Goal: Task Accomplishment & Management: Complete application form

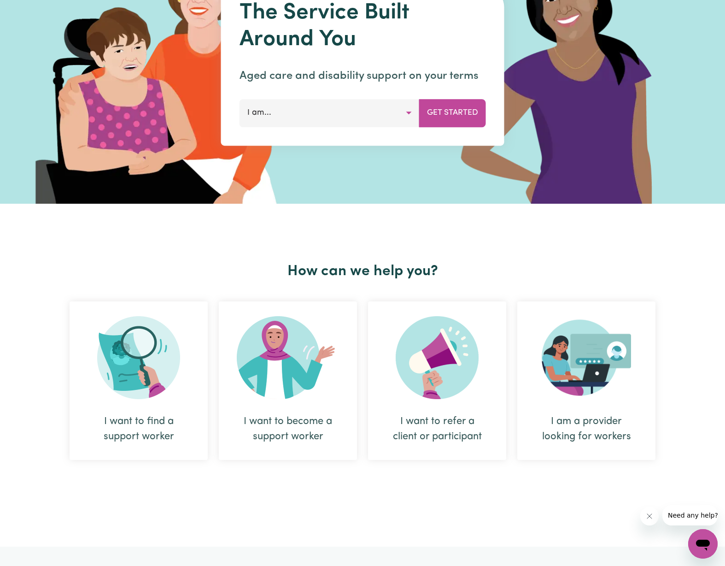
scroll to position [46, 0]
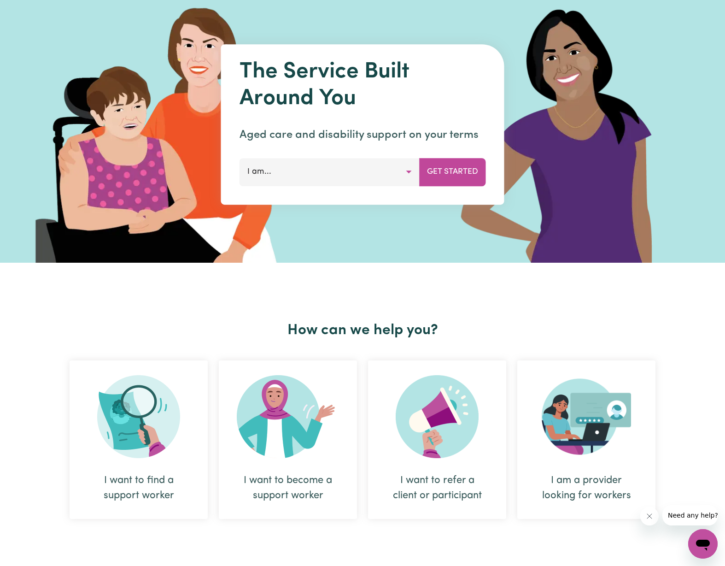
click at [409, 173] on button "I am..." at bounding box center [330, 172] width 180 height 28
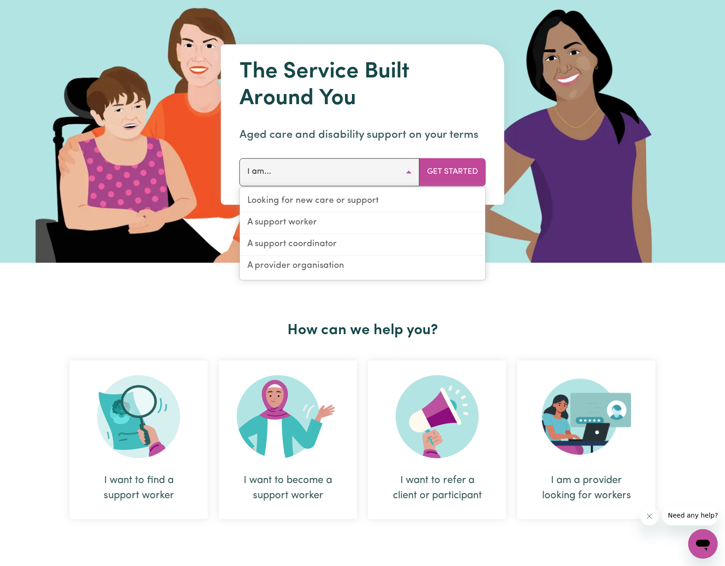
click at [409, 173] on button "I am..." at bounding box center [330, 172] width 180 height 28
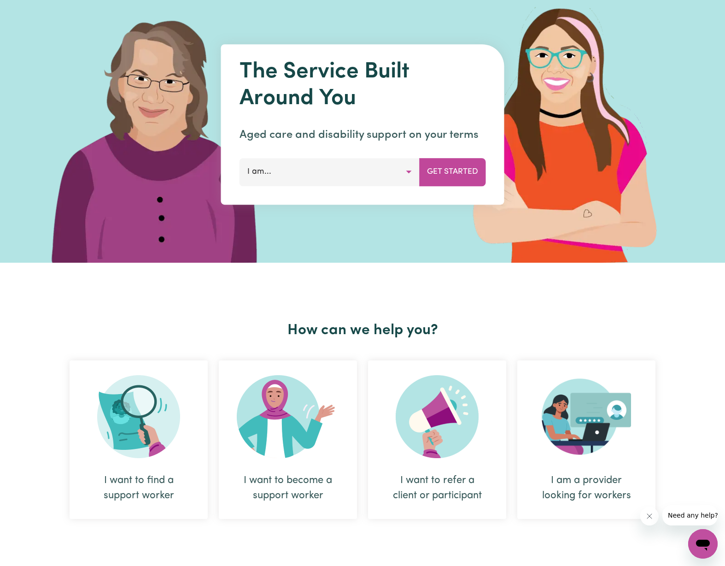
click at [407, 172] on button "I am..." at bounding box center [330, 172] width 180 height 28
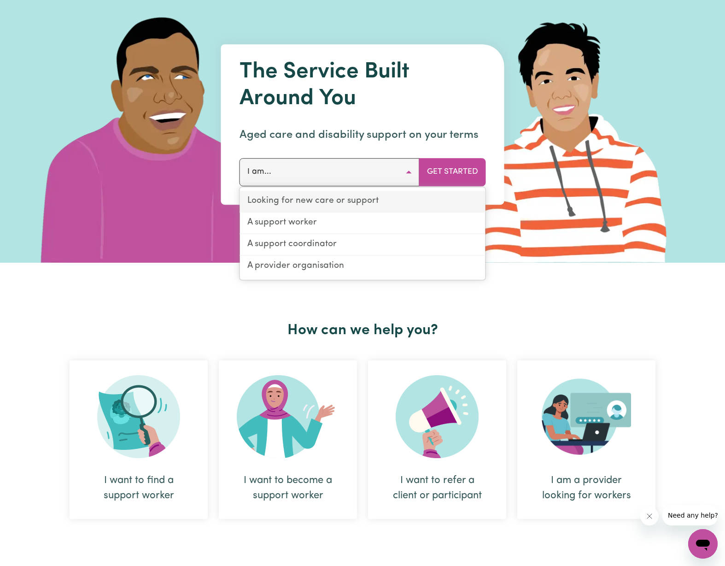
click at [388, 206] on link "Looking for new care or support" at bounding box center [363, 202] width 246 height 22
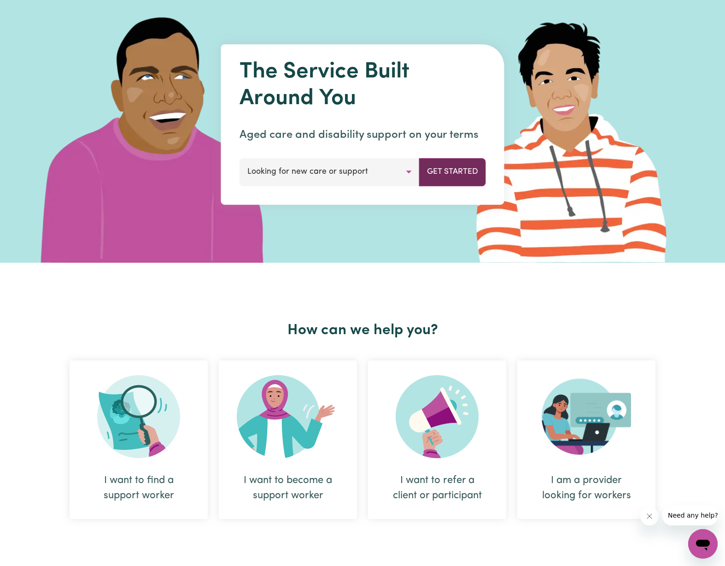
click at [454, 181] on button "Get Started" at bounding box center [452, 172] width 67 height 28
